Goal: Task Accomplishment & Management: Manage account settings

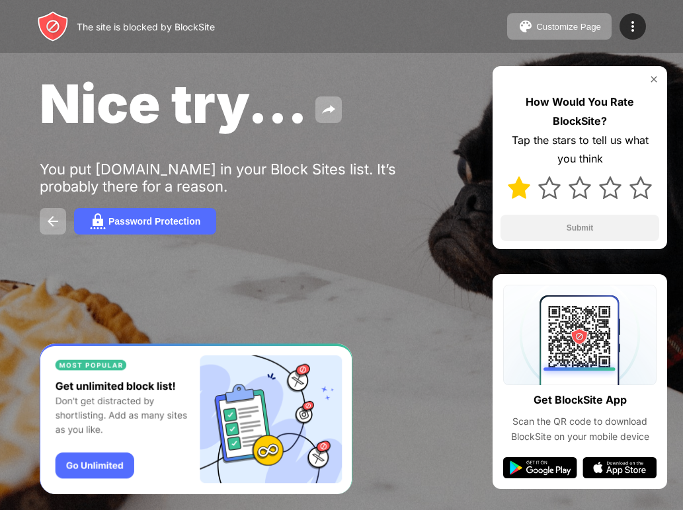
click at [521, 186] on img at bounding box center [519, 188] width 22 height 22
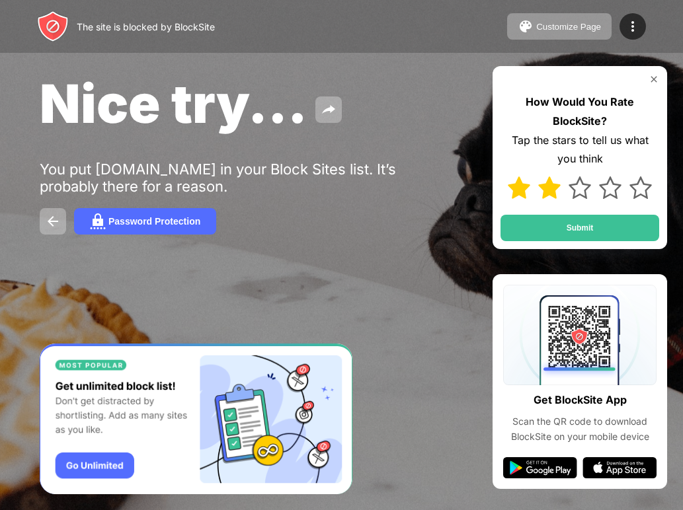
click at [547, 191] on img at bounding box center [549, 188] width 22 height 22
click at [589, 192] on img at bounding box center [580, 188] width 22 height 22
click at [617, 184] on img at bounding box center [610, 188] width 22 height 22
click at [636, 182] on img at bounding box center [640, 188] width 22 height 22
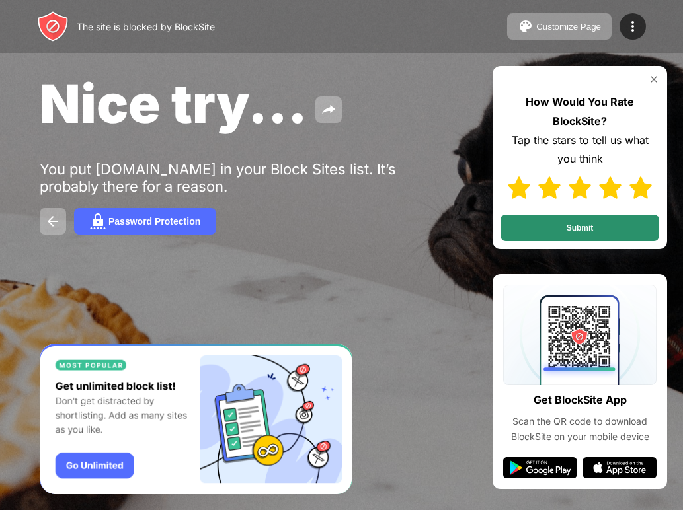
click at [586, 219] on button "Submit" at bounding box center [579, 228] width 159 height 26
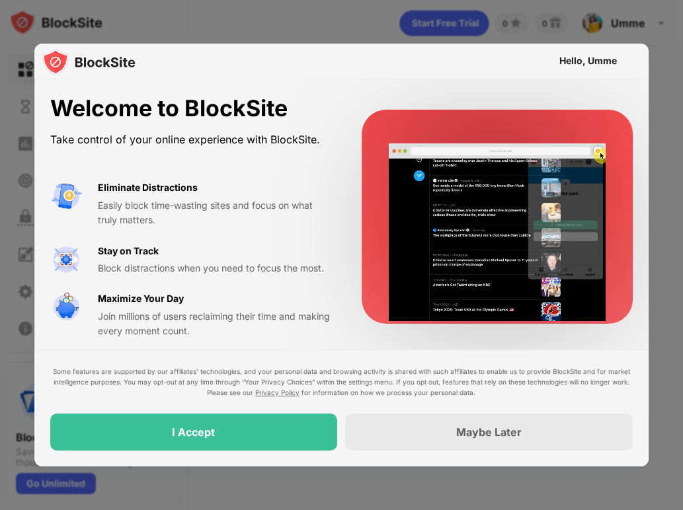
click at [175, 432] on div "I Accept" at bounding box center [194, 432] width 43 height 13
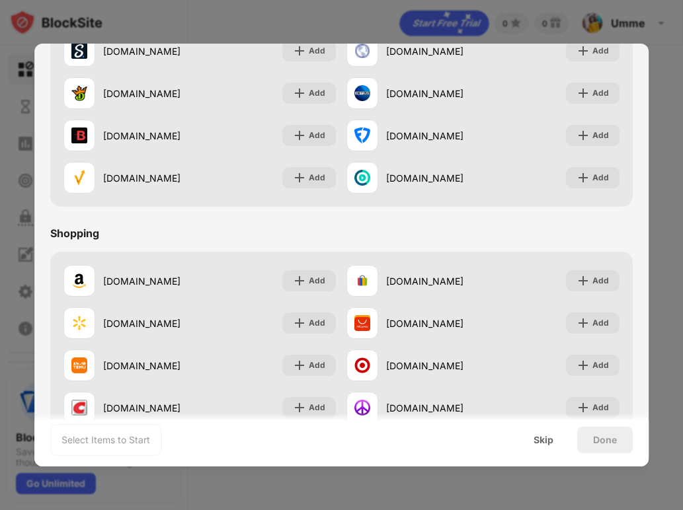
scroll to position [1386, 0]
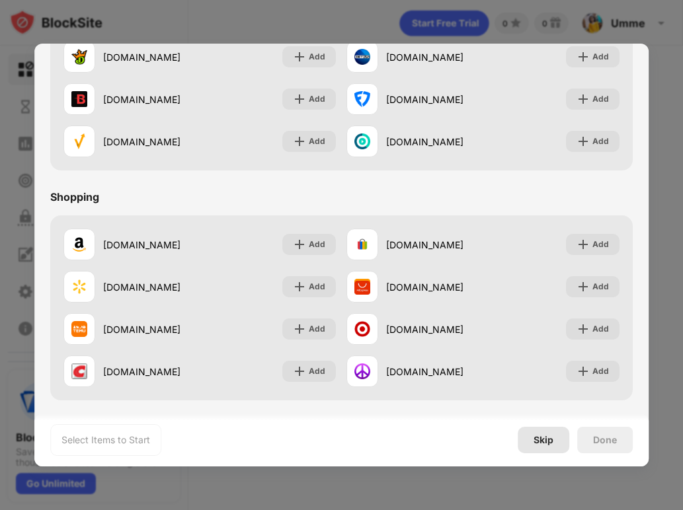
click at [540, 442] on div "Skip" at bounding box center [544, 440] width 20 height 11
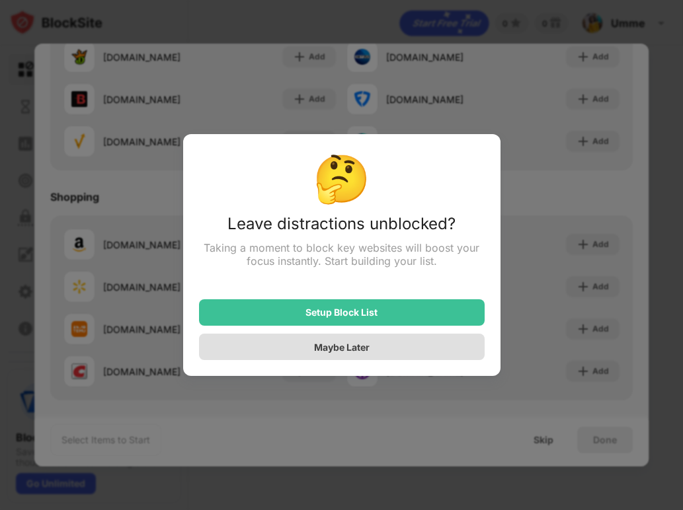
click at [365, 350] on div "Maybe Later" at bounding box center [342, 347] width 56 height 11
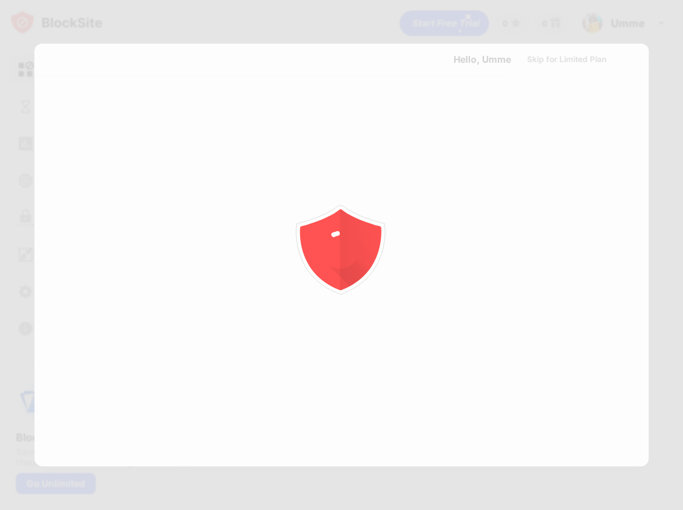
scroll to position [0, 0]
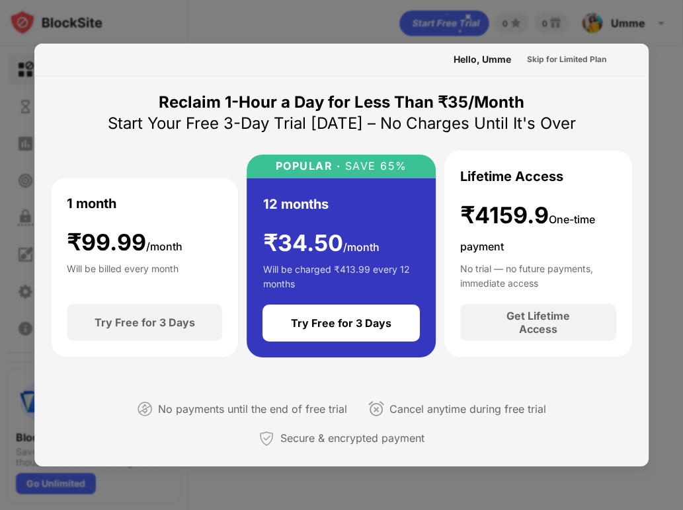
click at [319, 26] on div at bounding box center [341, 255] width 683 height 510
click at [661, 65] on div at bounding box center [341, 255] width 683 height 510
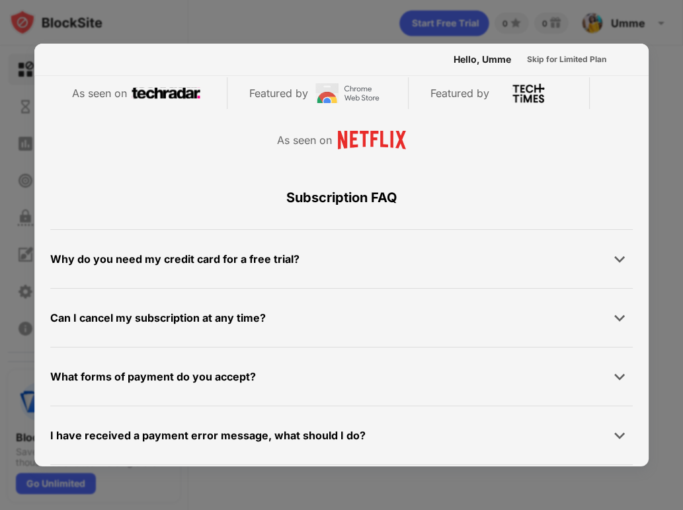
scroll to position [736, 0]
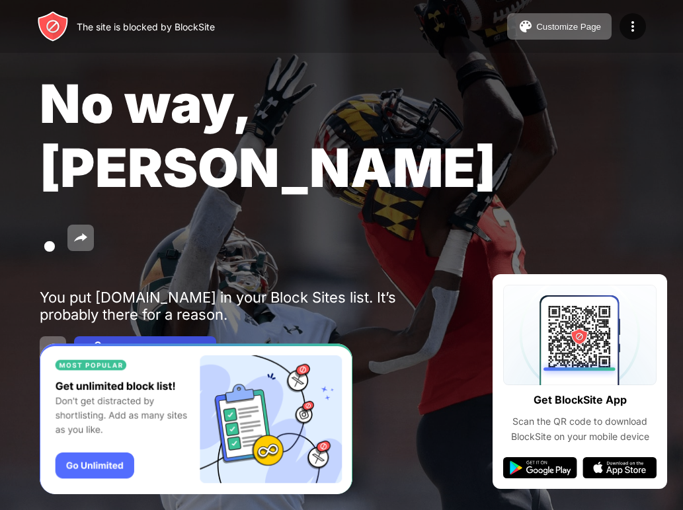
click at [120, 344] on div "Password Protection" at bounding box center [154, 349] width 92 height 11
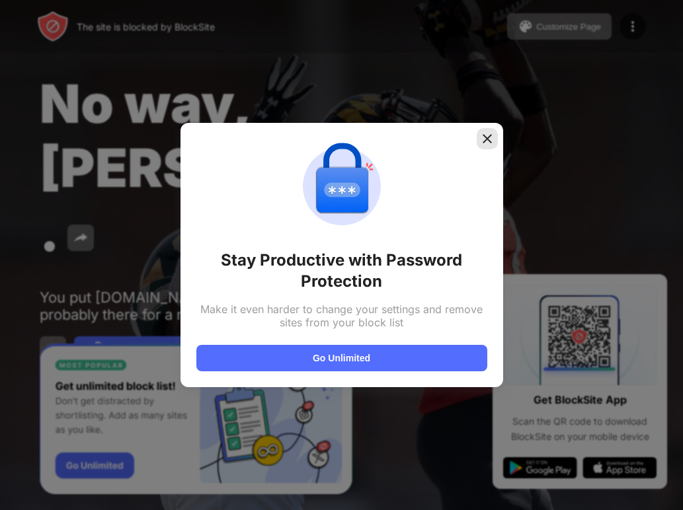
click at [487, 136] on img at bounding box center [487, 138] width 13 height 13
